Goal: Task Accomplishment & Management: Manage account settings

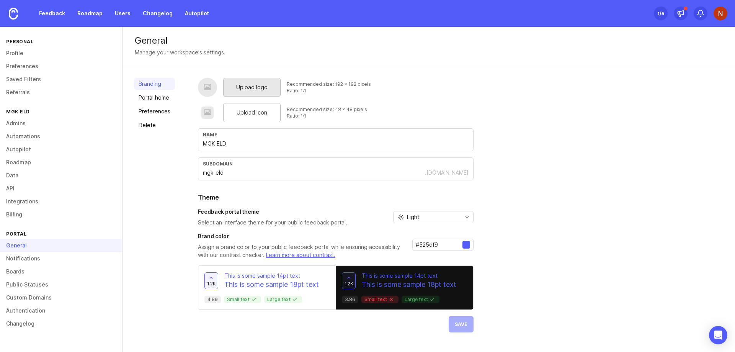
click at [259, 85] on span "Upload logo" at bounding box center [251, 87] width 31 height 8
click at [615, 139] on div "Upload logo Recommended size: 192 x 192 pixels Ratio: 1:1 Upload icon Recommend…" at bounding box center [460, 214] width 525 height 273
click at [253, 89] on span "Upload logo" at bounding box center [251, 87] width 31 height 8
click at [251, 89] on span "Upload logo" at bounding box center [251, 87] width 31 height 8
click at [256, 113] on span "Upload icon" at bounding box center [251, 112] width 31 height 8
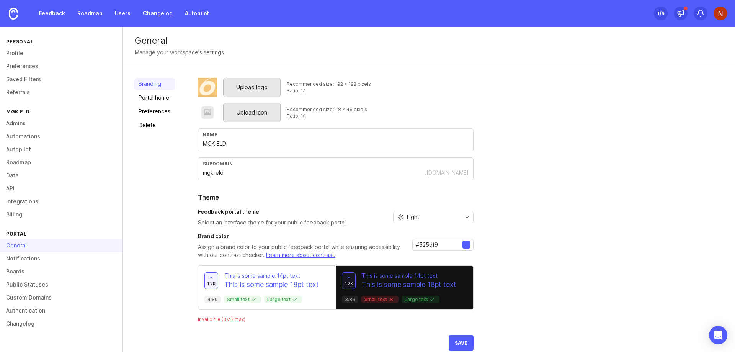
click at [258, 110] on span "Upload icon" at bounding box center [251, 112] width 31 height 8
click at [516, 86] on div "Upload logo Recommended size: 192 x 192 pixels Ratio: 1:1 Upload icon Recommend…" at bounding box center [460, 214] width 525 height 273
click at [207, 145] on input "MGK ELD" at bounding box center [336, 143] width 266 height 8
type input "Orient ELD"
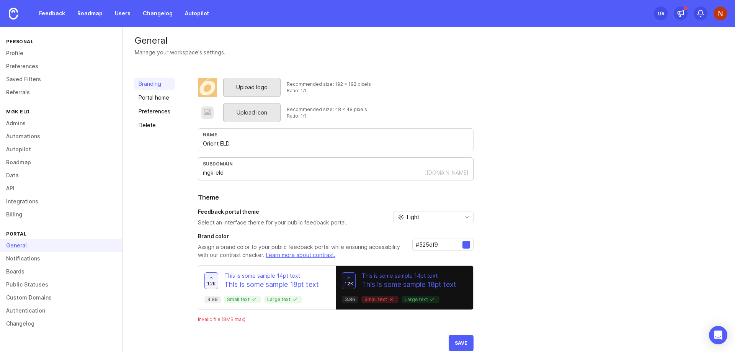
drag, startPoint x: 209, startPoint y: 173, endPoint x: 214, endPoint y: 168, distance: 6.2
click at [210, 173] on input "mgk-eld" at bounding box center [314, 172] width 222 height 8
click at [210, 174] on input "mgk-eld" at bounding box center [314, 172] width 222 height 8
click at [210, 172] on input "mgk-eld" at bounding box center [314, 172] width 222 height 8
click at [211, 172] on input "mgk-eld" at bounding box center [314, 172] width 222 height 8
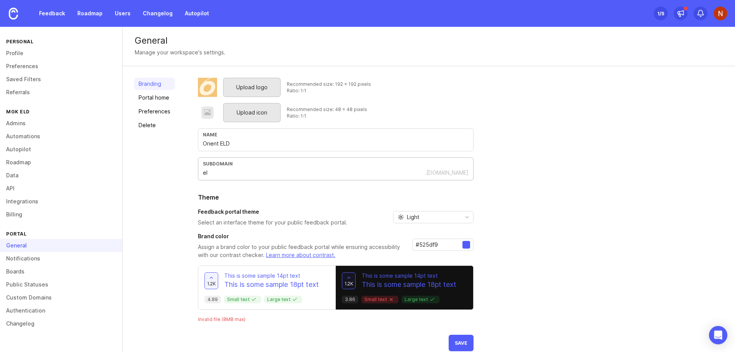
type input "e"
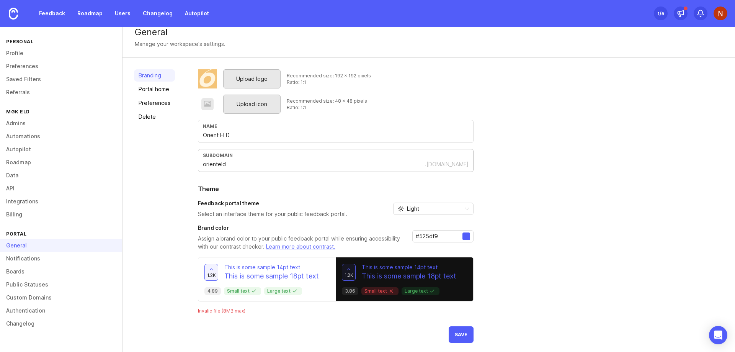
scroll to position [11, 0]
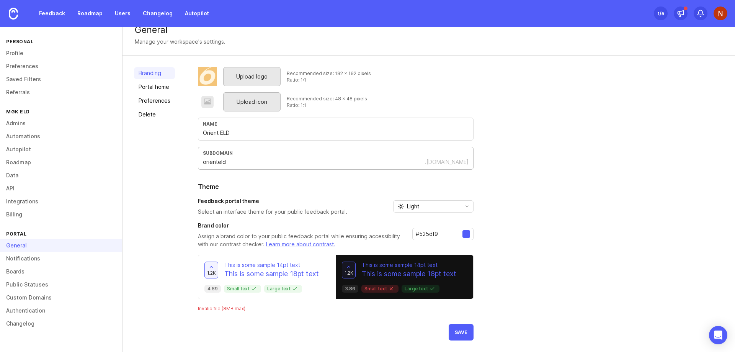
type input "orienteld"
click at [463, 236] on div at bounding box center [466, 234] width 8 height 8
click at [464, 232] on div at bounding box center [466, 234] width 8 height 8
click at [422, 233] on input "#525df9" at bounding box center [439, 234] width 47 height 8
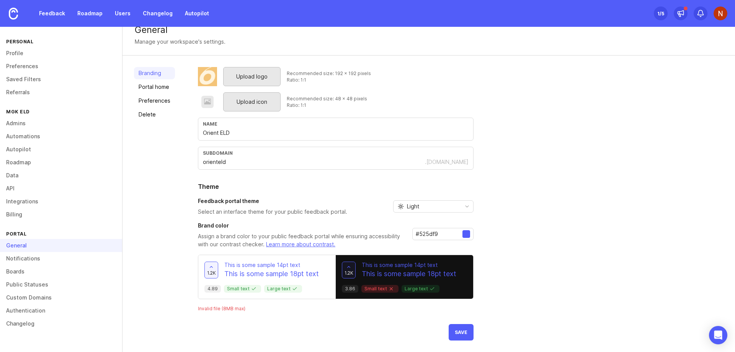
paste input "e08400"
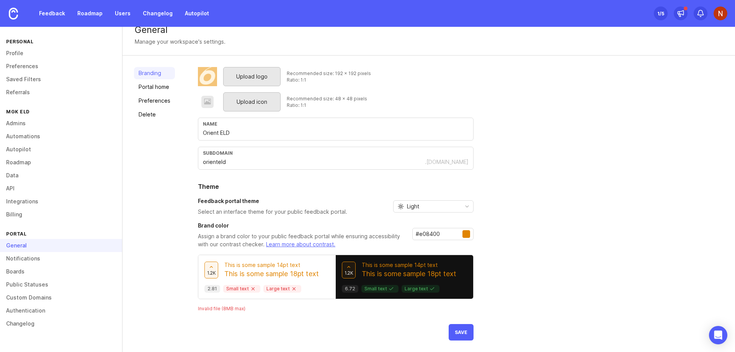
click at [612, 205] on div "Upload logo Recommended size: 192 x 192 pixels Ratio: 1:1 Upload icon Recommend…" at bounding box center [460, 203] width 525 height 273
click at [435, 235] on input "#e08400" at bounding box center [439, 234] width 47 height 8
paste input "0f2942"
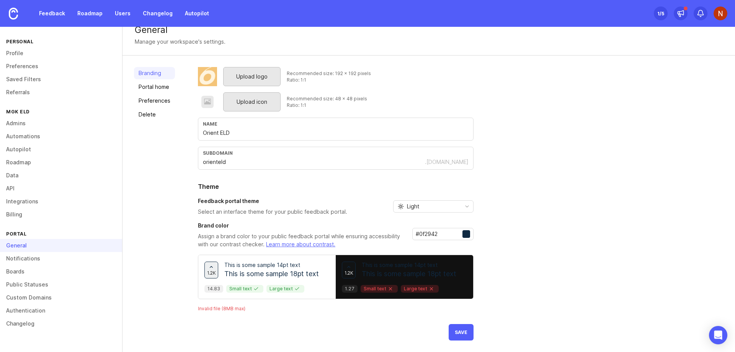
type input "#0f2942"
click at [548, 219] on div "Upload logo Recommended size: 192 x 192 pixels Ratio: 1:1 Upload icon Recommend…" at bounding box center [460, 203] width 525 height 273
click at [461, 332] on span "Save" at bounding box center [461, 332] width 13 height 6
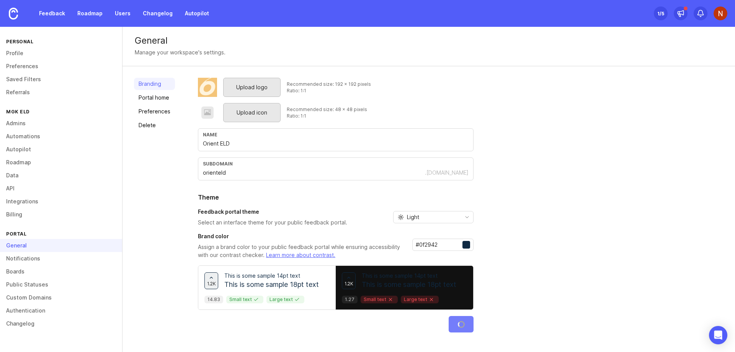
scroll to position [0, 0]
click at [55, 257] on link "Notifications" at bounding box center [61, 258] width 122 height 13
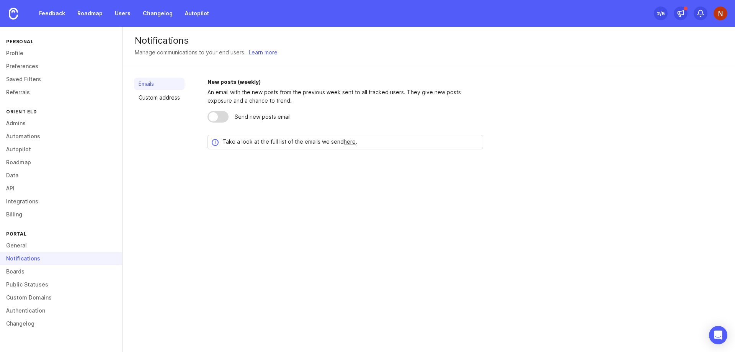
click at [221, 114] on div at bounding box center [217, 116] width 21 height 11
click at [43, 275] on link "Boards" at bounding box center [61, 271] width 122 height 13
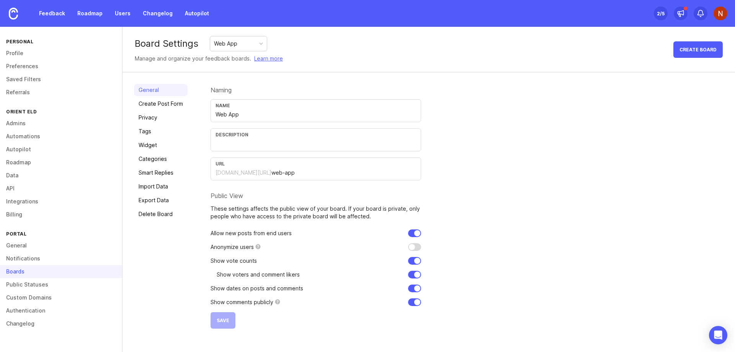
click at [261, 143] on input "text" at bounding box center [315, 143] width 201 height 8
click at [217, 145] on input "feedback and Feature requests for our User Portal" at bounding box center [315, 143] width 201 height 8
click at [357, 145] on input "Feedback and Feature requests for our User Portal" at bounding box center [315, 143] width 201 height 8
click at [410, 143] on input "Feedback and Feature requests for our User Portal. If you provide feedback" at bounding box center [315, 143] width 201 height 8
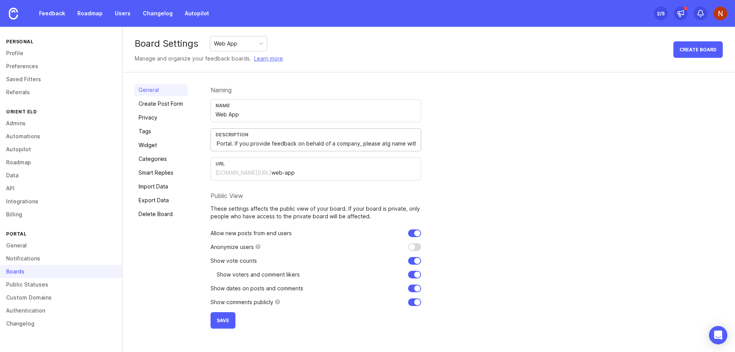
type input "Feedback and Feature requests for our User Portal. If you provide feedback on b…"
click at [536, 163] on div "Naming Name Web App Description Feedback and Feature requests for our User Port…" at bounding box center [466, 206] width 513 height 245
click at [220, 321] on span "Save" at bounding box center [223, 320] width 13 height 6
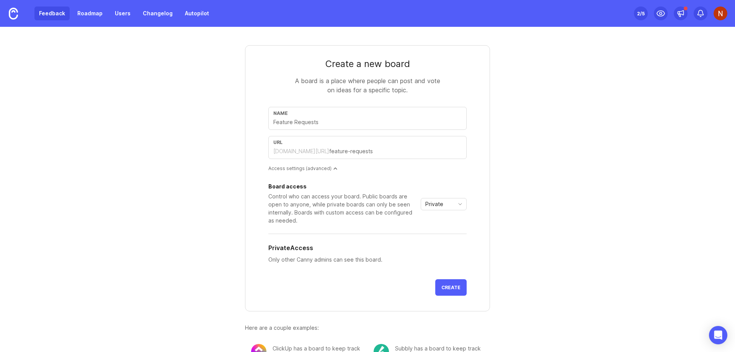
click at [54, 13] on link "Feedback" at bounding box center [51, 14] width 35 height 14
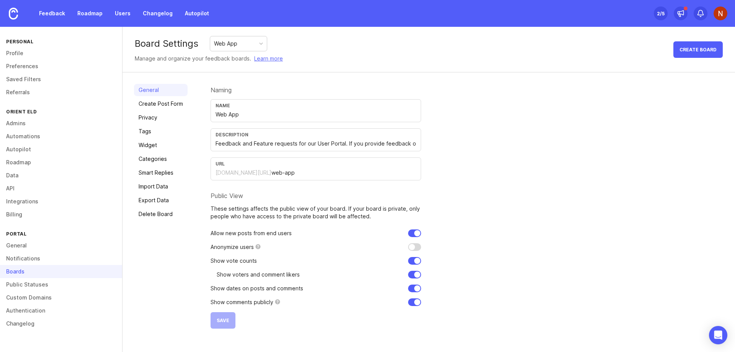
click at [558, 163] on div "Naming Name Web App Description Feedback and Feature requests for our User Port…" at bounding box center [466, 206] width 513 height 245
click at [52, 9] on link "Feedback" at bounding box center [51, 14] width 35 height 14
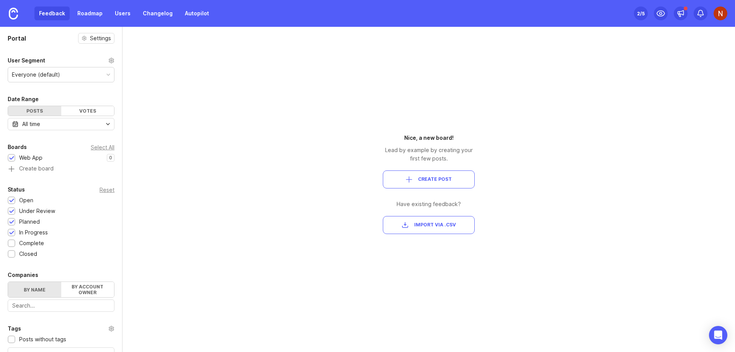
click at [73, 76] on div "Everyone (default)" at bounding box center [61, 74] width 106 height 15
click at [661, 11] on icon at bounding box center [660, 13] width 9 height 9
click at [122, 14] on link "Users" at bounding box center [122, 14] width 25 height 14
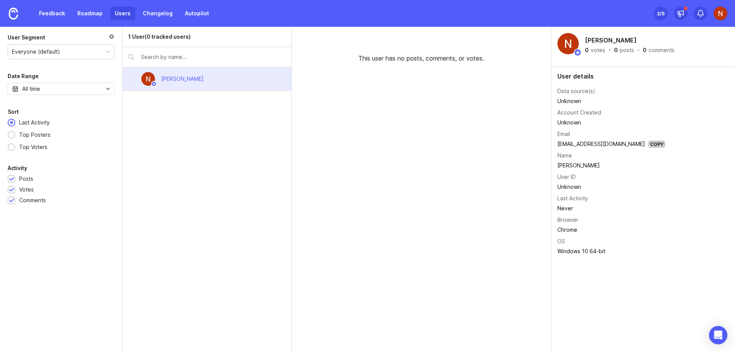
click at [719, 13] on img at bounding box center [720, 14] width 14 height 14
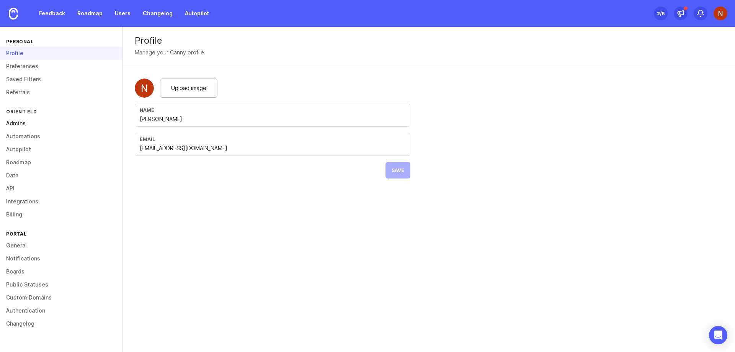
click at [23, 122] on link "Admins" at bounding box center [61, 123] width 122 height 13
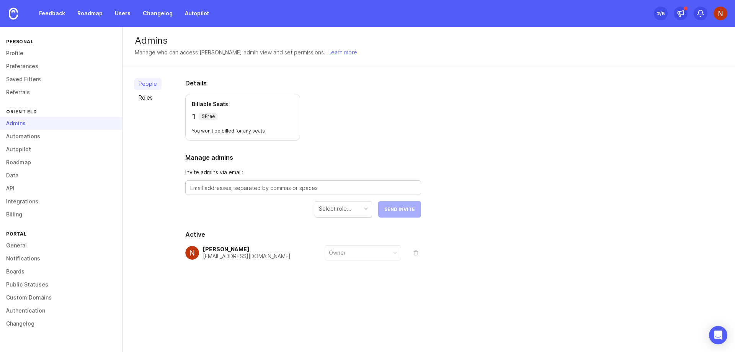
click at [238, 189] on textarea at bounding box center [303, 188] width 226 height 8
type textarea "[EMAIL_ADDRESS][DOMAIN_NAME]"
click at [360, 209] on div "Select role..." at bounding box center [343, 208] width 57 height 15
click at [471, 194] on div "People Roles Details Billable Seats 1 5 Free You won't be billed for any seats …" at bounding box center [428, 187] width 612 height 243
click at [360, 209] on div "Manager" at bounding box center [343, 208] width 57 height 15
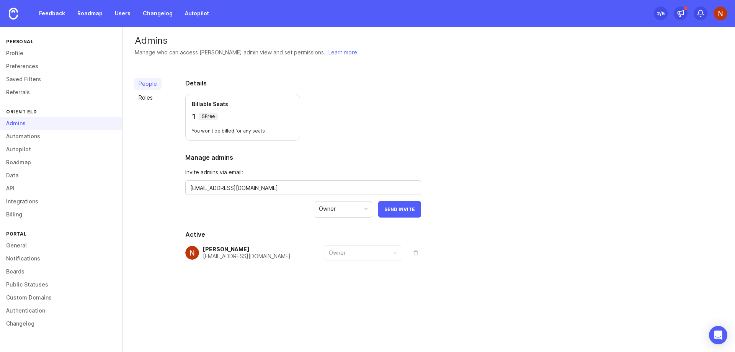
click at [473, 194] on div "People Roles Details Billable Seats 1 5 Free You won't be billed for any seats …" at bounding box center [428, 187] width 612 height 243
click at [401, 212] on button "Send Invite" at bounding box center [399, 209] width 43 height 16
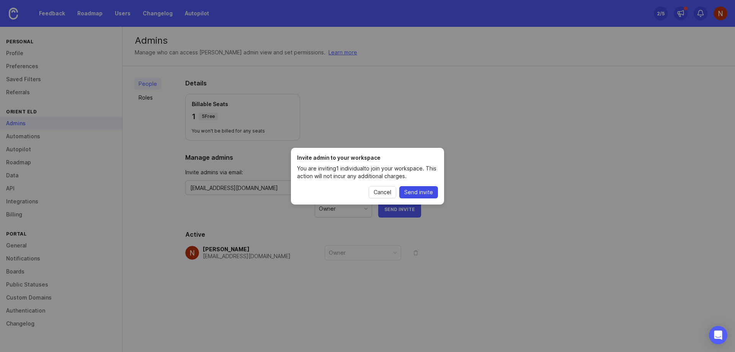
click at [416, 194] on span "Send invite" at bounding box center [418, 192] width 29 height 8
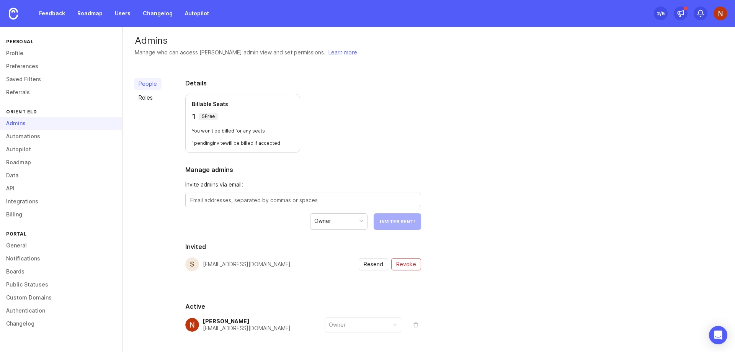
click at [571, 124] on div "People Roles Details Billable Seats 1 5 Free You won't be billed for any seats …" at bounding box center [428, 223] width 612 height 315
click at [421, 86] on div "Details Billable Seats 1 5 Free You won't be billed for any seats 1 pending inv…" at bounding box center [303, 223] width 260 height 315
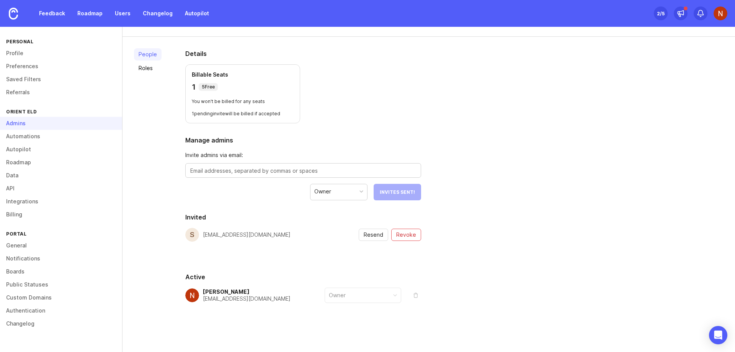
click at [422, 86] on div "Details Billable Seats 1 5 Free You won't be billed for any seats 1 pending inv…" at bounding box center [303, 194] width 260 height 315
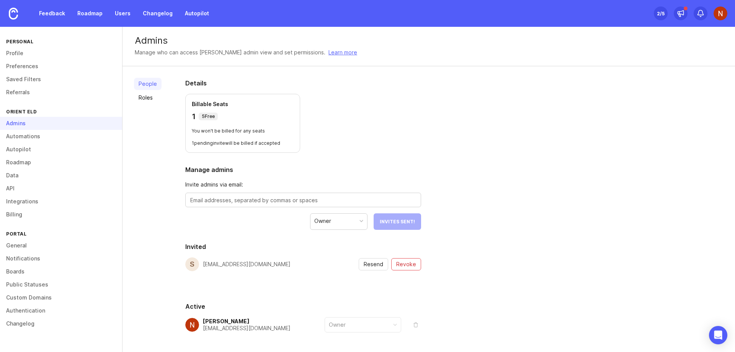
click at [446, 91] on div "People Roles Details Billable Seats 1 5 Free You won't be billed for any seats …" at bounding box center [428, 223] width 612 height 315
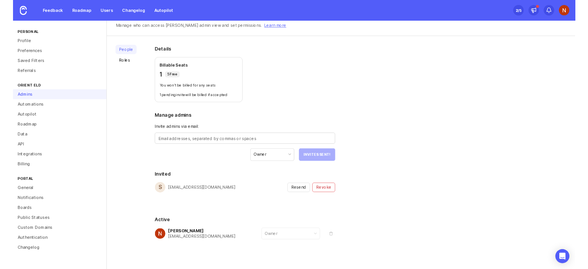
scroll to position [29, 0]
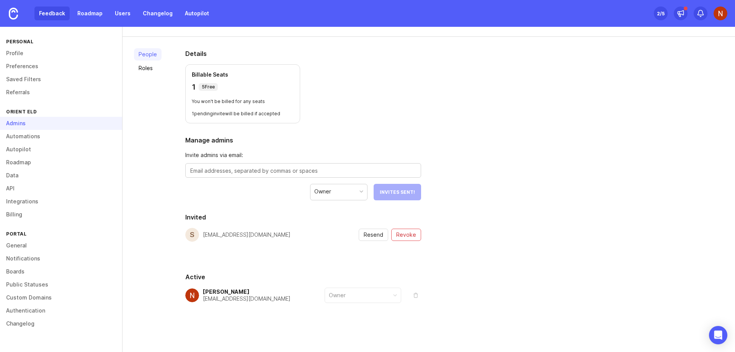
click at [44, 13] on link "Feedback" at bounding box center [51, 14] width 35 height 14
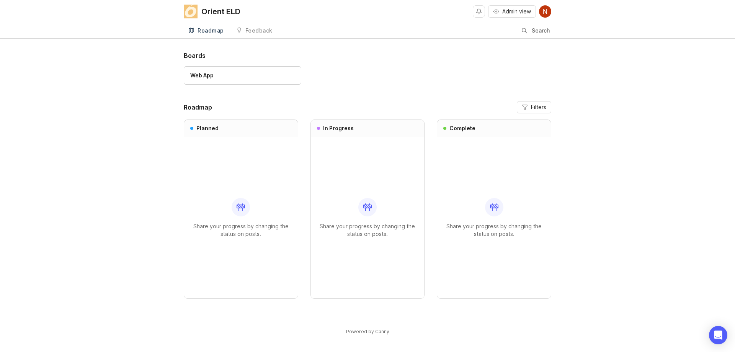
click at [236, 206] on div at bounding box center [240, 207] width 18 height 18
click at [228, 77] on div "Web App" at bounding box center [242, 75] width 104 height 8
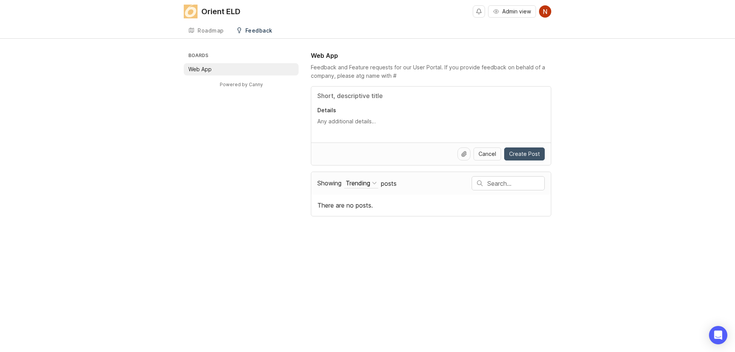
click at [523, 154] on span "Create Post" at bounding box center [524, 154] width 31 height 8
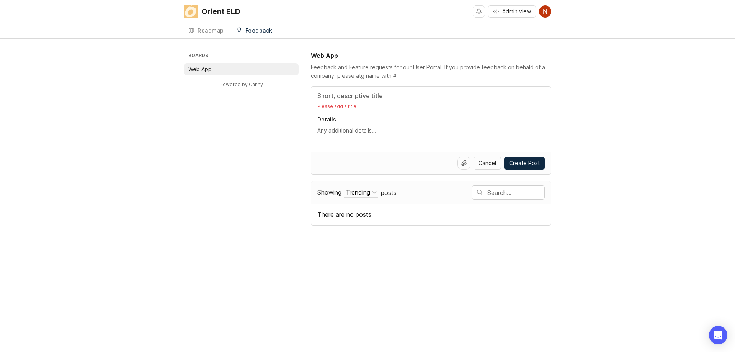
click at [335, 97] on input "Title" at bounding box center [430, 95] width 227 height 9
click at [327, 132] on textarea "Details" at bounding box center [430, 130] width 227 height 8
click at [642, 242] on div "Orient ELD Admin view Create Roadmap Feedback Web App Boards Web App Powered by…" at bounding box center [367, 176] width 735 height 352
click at [223, 183] on div "Boards Web App Powered by Canny Web App Feedback and Feature requests for our U…" at bounding box center [367, 138] width 367 height 174
click at [629, 111] on div "Boards Web App Powered by Canny Web App Feedback and Feature requests for our U…" at bounding box center [367, 138] width 735 height 174
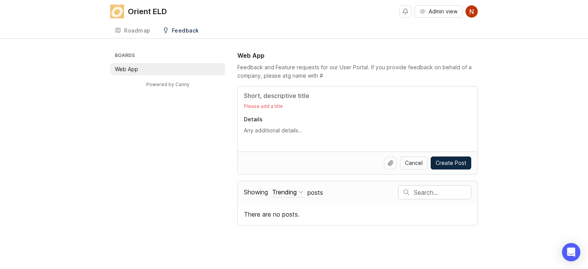
click at [129, 13] on div "Orient ELD" at bounding box center [147, 12] width 39 height 8
